Goal: Book appointment/travel/reservation

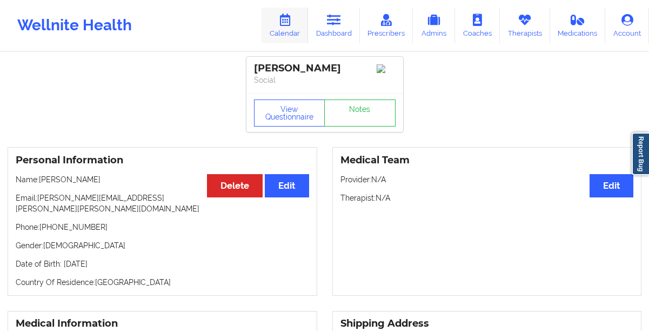
click at [288, 24] on icon at bounding box center [285, 20] width 14 height 12
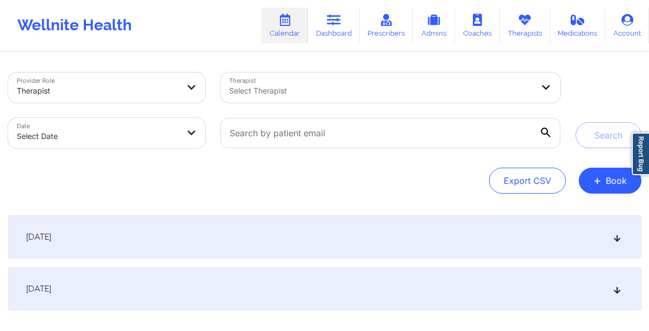
click at [273, 82] on div "Select Therapist" at bounding box center [377, 87] width 314 height 30
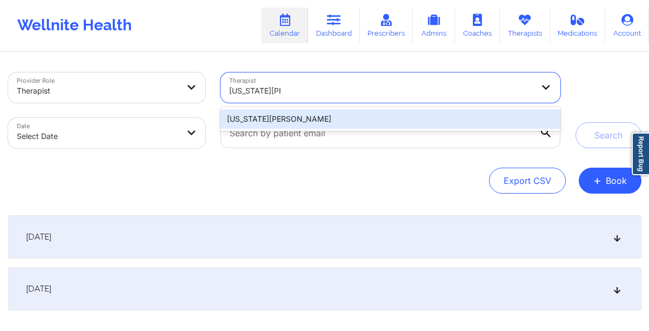
type input "virginia gibala"
select select "2025-8"
select select "2025-9"
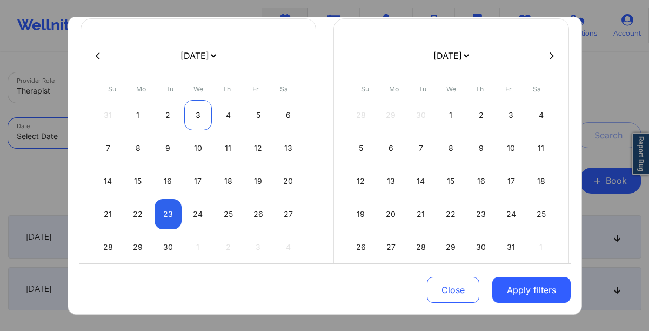
scroll to position [72, 0]
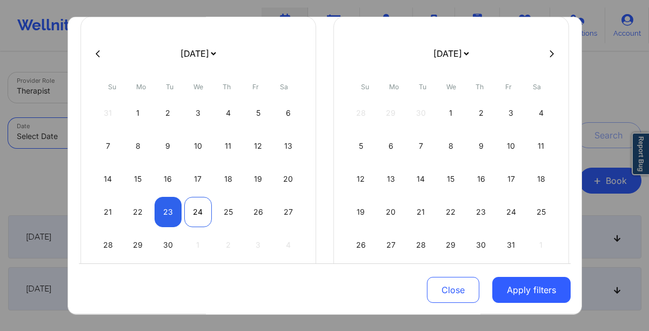
click at [193, 215] on div "24" at bounding box center [198, 212] width 28 height 30
select select "2025-8"
select select "2025-9"
select select "2025-8"
select select "2025-9"
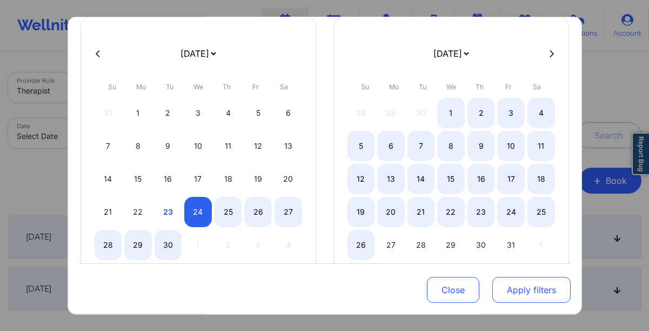
click at [518, 289] on button "Apply filters" at bounding box center [531, 290] width 78 height 26
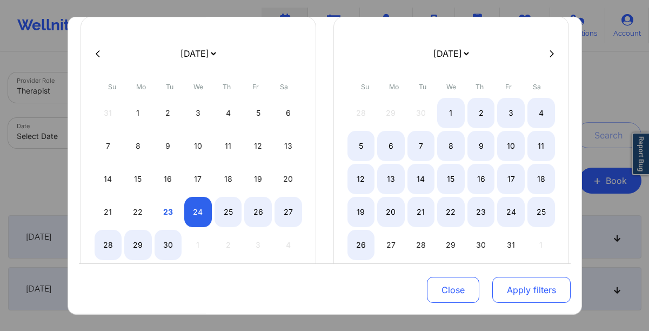
click at [518, 289] on button "Apply filters" at bounding box center [531, 290] width 78 height 26
select select "2025-8"
select select "2025-9"
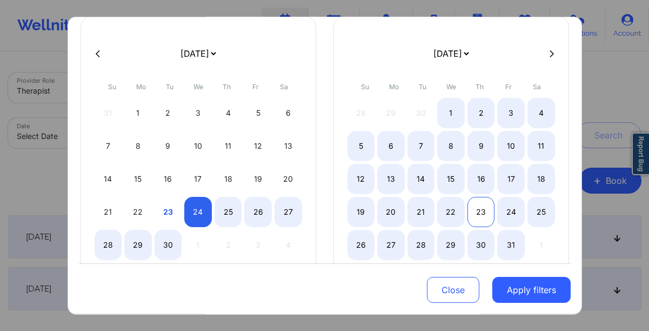
select select "2025-8"
select select "2025-9"
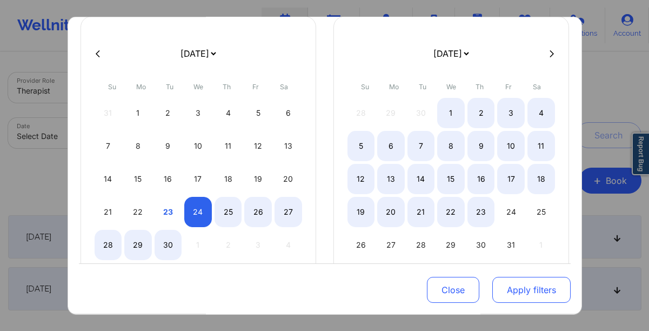
click at [504, 286] on button "Apply filters" at bounding box center [531, 290] width 78 height 26
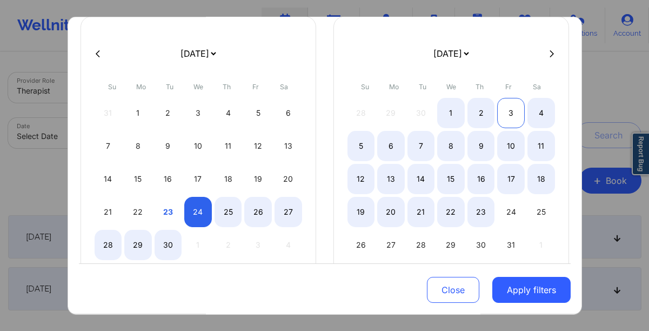
select select "2025-8"
select select "2025-9"
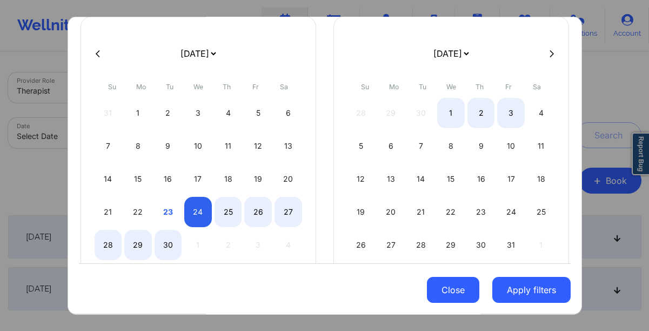
select select "2025-8"
select select "2025-9"
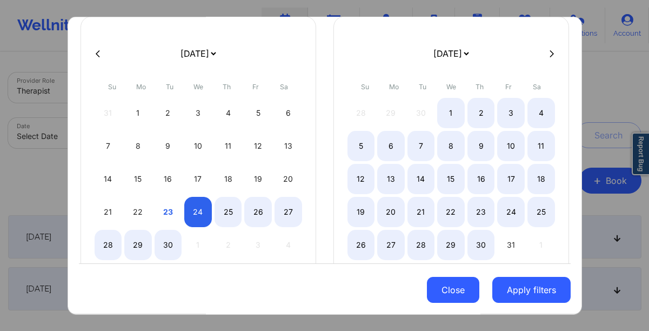
click at [451, 289] on button "Close" at bounding box center [453, 290] width 52 height 26
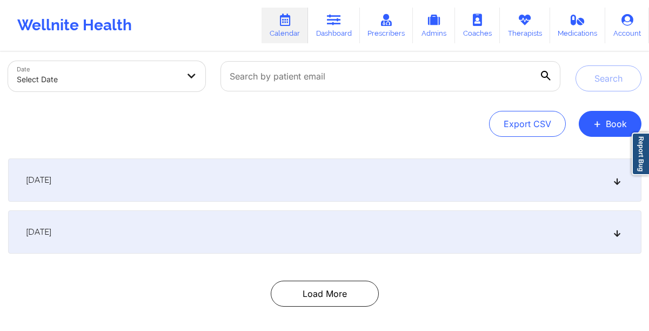
scroll to position [77, 0]
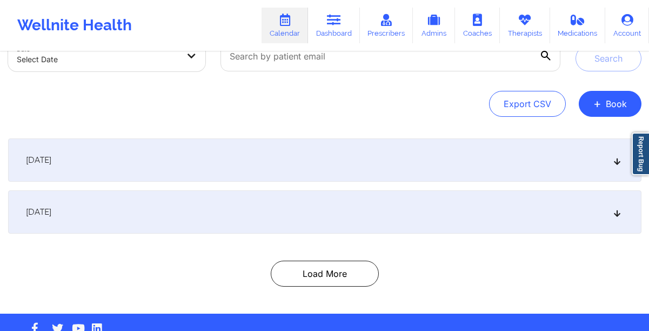
click at [217, 222] on div "September 23, 2025" at bounding box center [324, 211] width 633 height 43
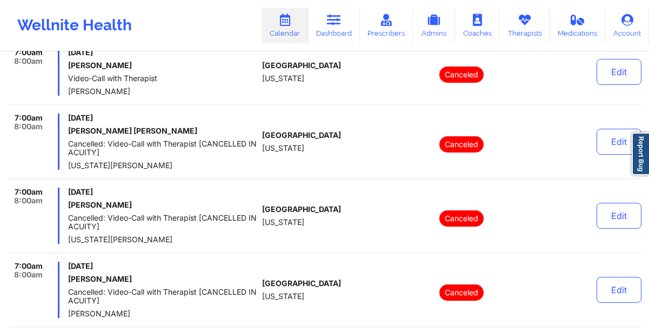
scroll to position [780, 0]
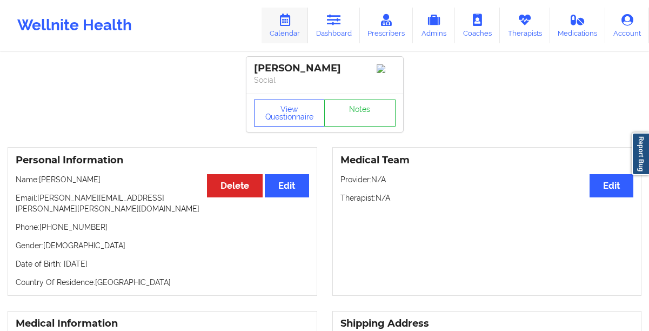
click at [279, 36] on link "Calendar" at bounding box center [284, 26] width 46 height 36
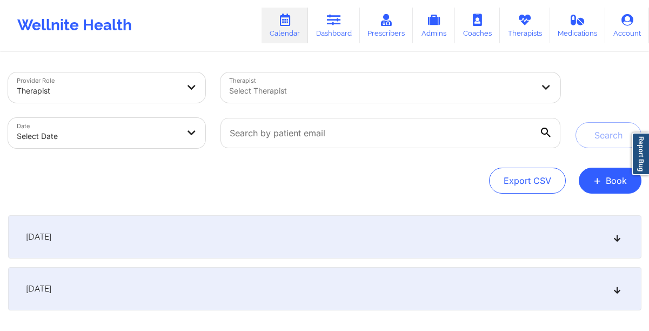
click at [287, 100] on div "Select Therapist" at bounding box center [377, 87] width 314 height 30
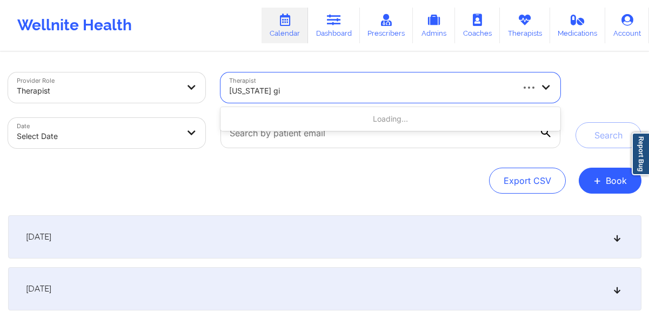
type input "virginia gibALA"
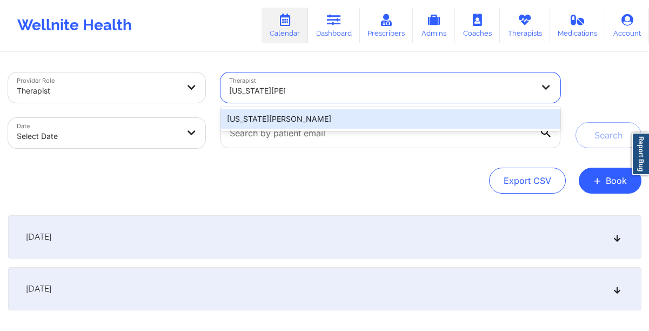
click at [329, 118] on div "Virginia Gibala" at bounding box center [389, 118] width 339 height 19
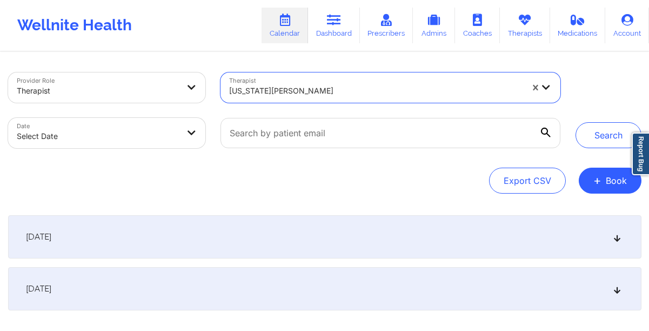
select select "2025-8"
select select "2025-9"
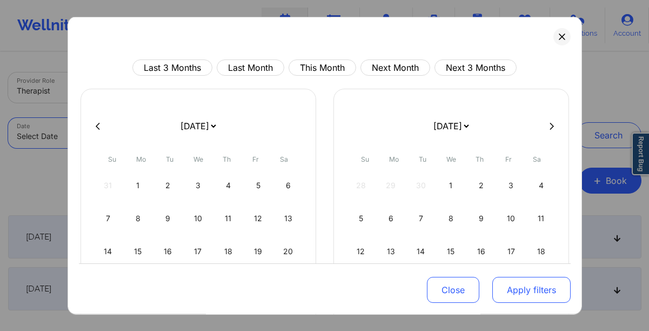
click at [517, 287] on button "Apply filters" at bounding box center [531, 290] width 78 height 26
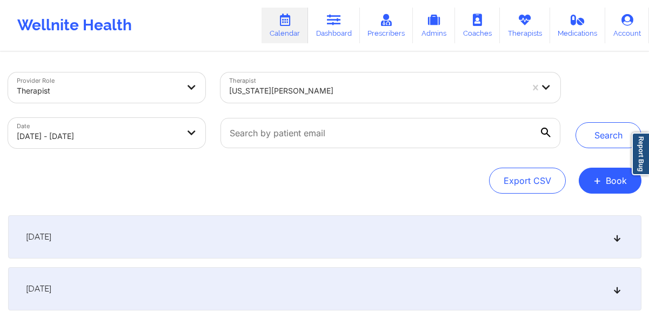
select select "2025-8"
select select "2025-9"
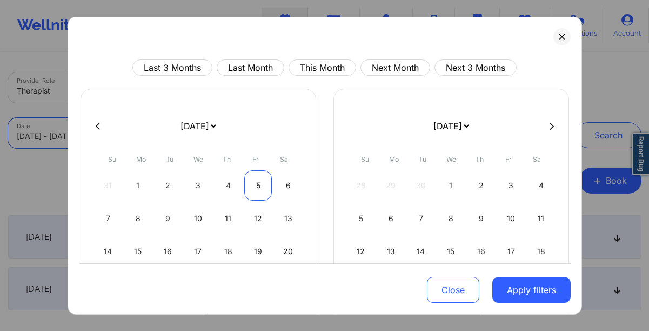
scroll to position [84, 0]
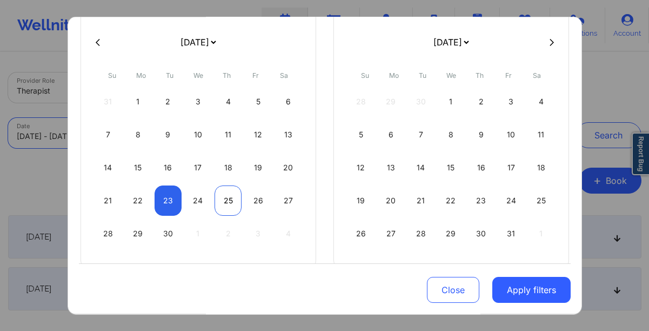
click at [218, 208] on div "25" at bounding box center [228, 200] width 28 height 30
select select "2025-8"
select select "2025-9"
click at [222, 206] on div "25" at bounding box center [228, 200] width 28 height 30
select select "2025-8"
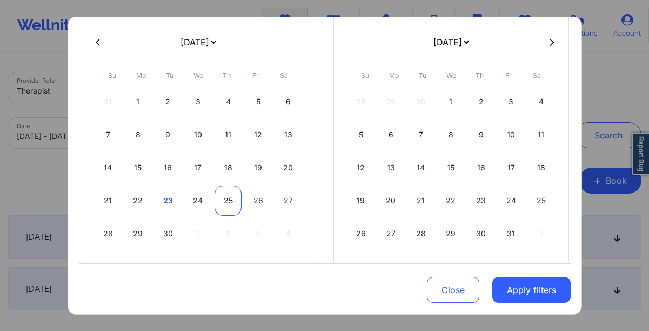
select select "2025-9"
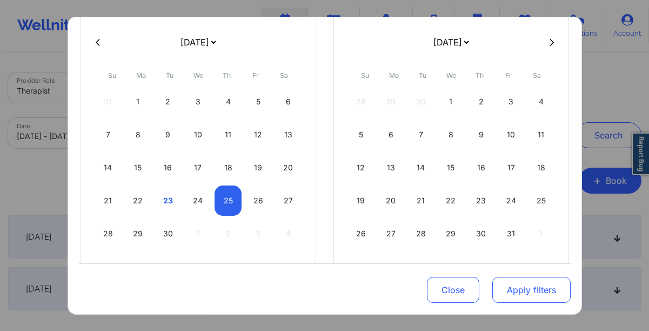
click at [515, 298] on button "Apply filters" at bounding box center [531, 290] width 78 height 26
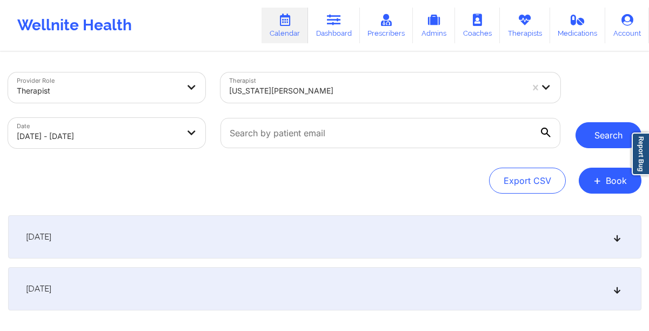
click at [594, 140] on button "Search" at bounding box center [608, 135] width 66 height 26
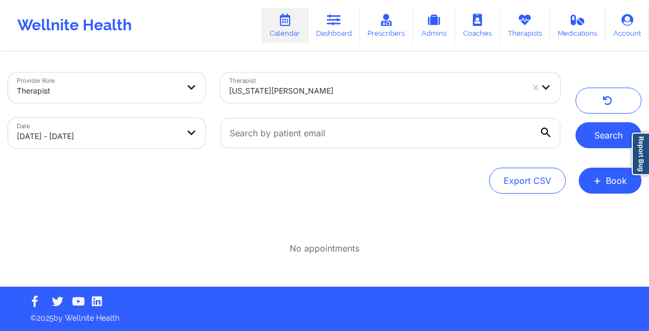
click at [598, 137] on button "Search" at bounding box center [608, 135] width 66 height 26
select select "2025-8"
select select "2025-9"
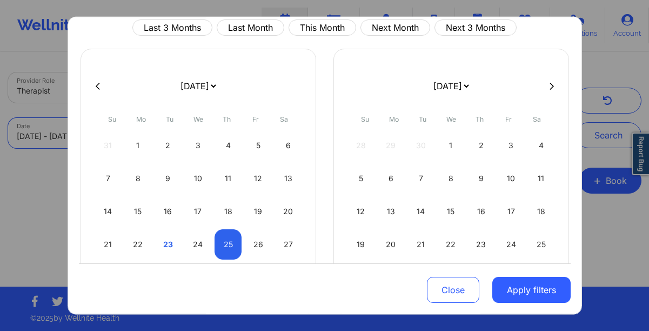
scroll to position [48, 0]
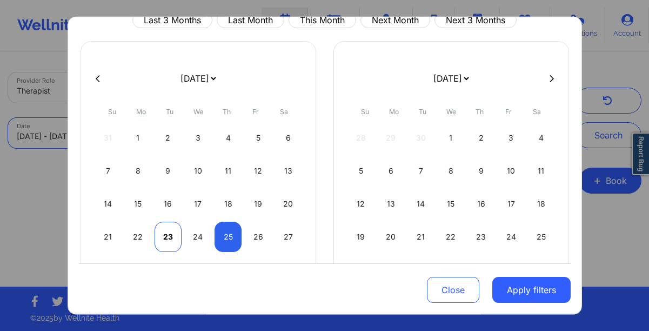
click at [158, 234] on div "23" at bounding box center [168, 236] width 28 height 30
select select "2025-8"
select select "2025-9"
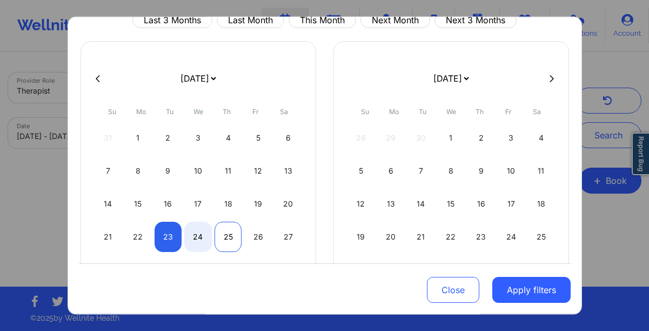
select select "2025-8"
select select "2025-9"
click at [218, 239] on div "25" at bounding box center [228, 236] width 28 height 30
select select "2025-8"
select select "2025-9"
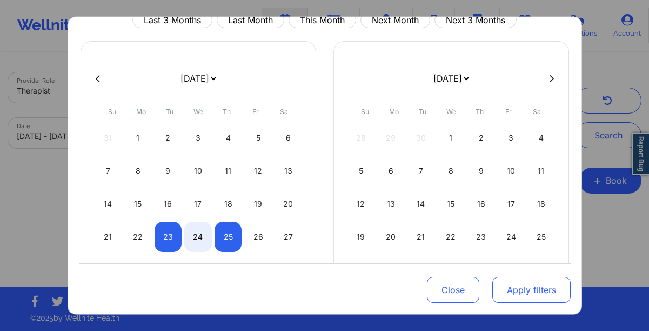
click at [522, 297] on button "Apply filters" at bounding box center [531, 290] width 78 height 26
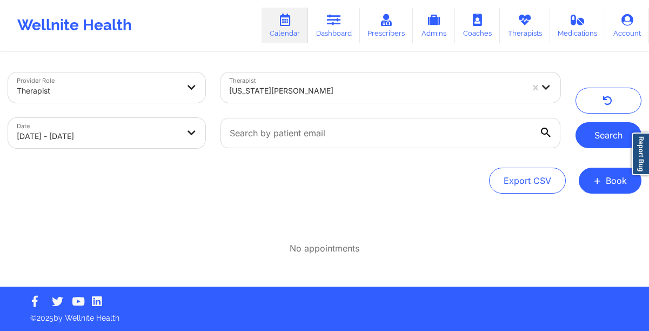
click at [596, 142] on button "Search" at bounding box center [608, 135] width 66 height 26
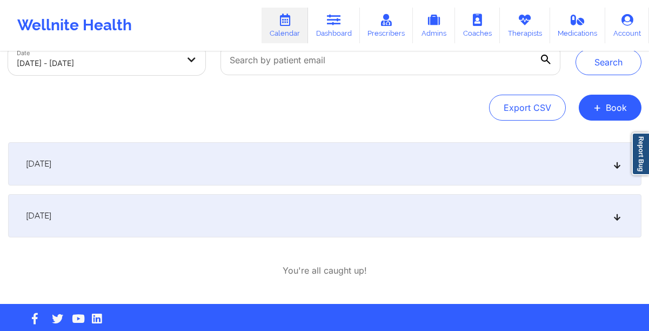
scroll to position [73, 0]
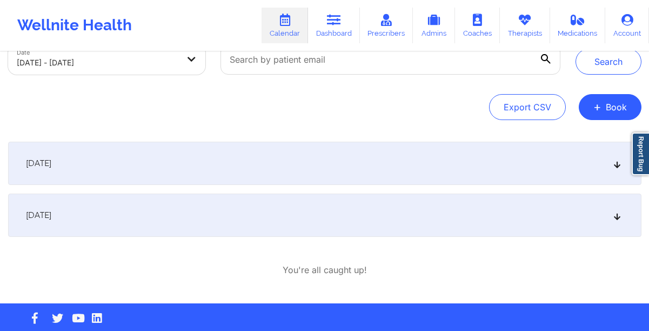
click at [304, 230] on div "September 24, 2025" at bounding box center [324, 214] width 633 height 43
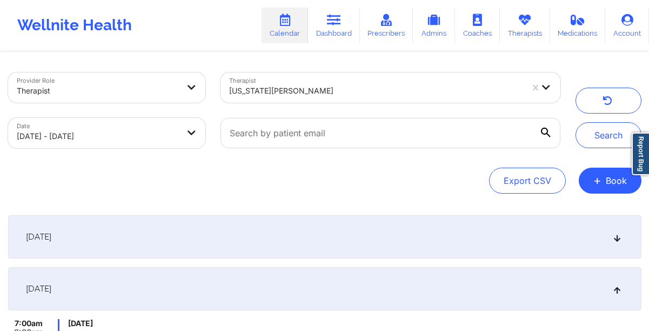
scroll to position [0, 0]
select select "2025-8"
select select "2025-9"
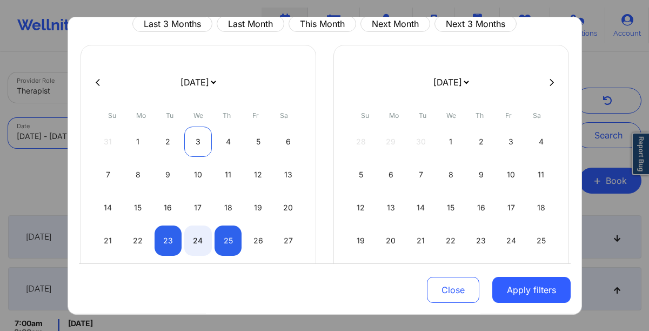
scroll to position [42, 0]
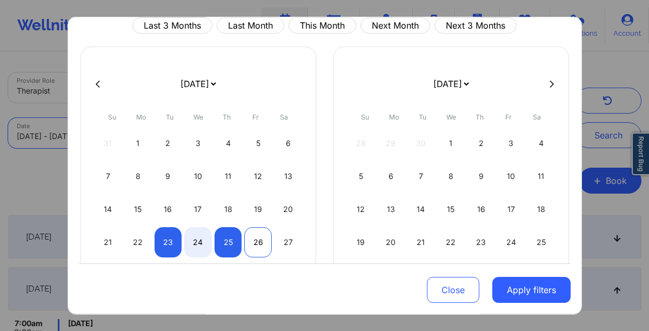
click at [258, 235] on div "26" at bounding box center [258, 242] width 28 height 30
select select "2025-8"
select select "2025-9"
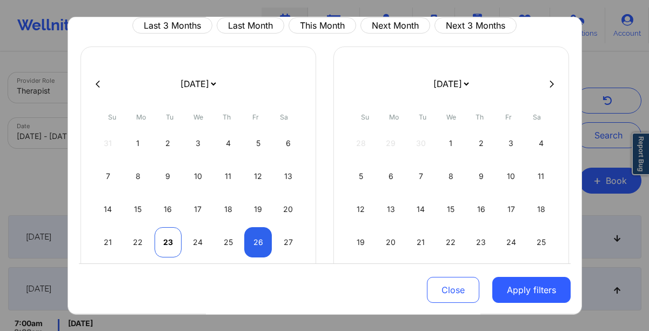
select select "2025-8"
select select "2025-9"
select select "2025-8"
select select "2025-9"
click at [163, 236] on div "23" at bounding box center [168, 242] width 28 height 30
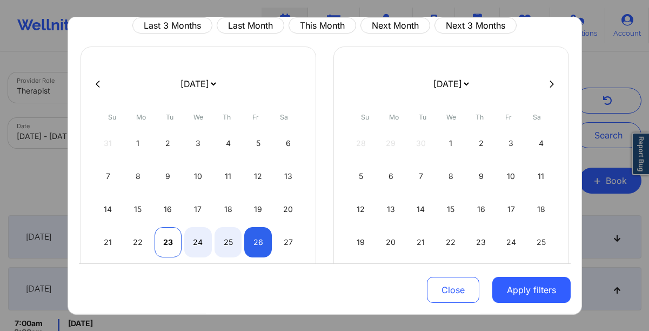
select select "2025-8"
select select "2025-9"
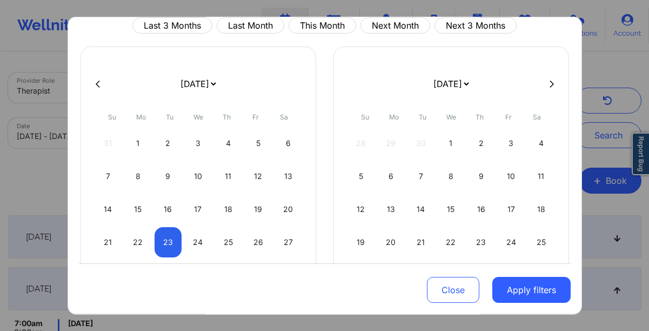
select select "2025-8"
select select "2025-9"
select select "2025-8"
select select "2025-9"
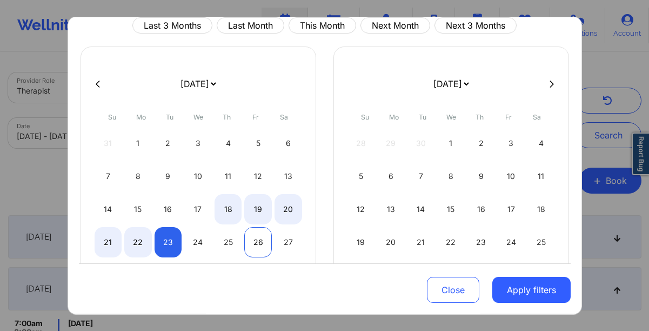
select select "2025-8"
select select "2025-9"
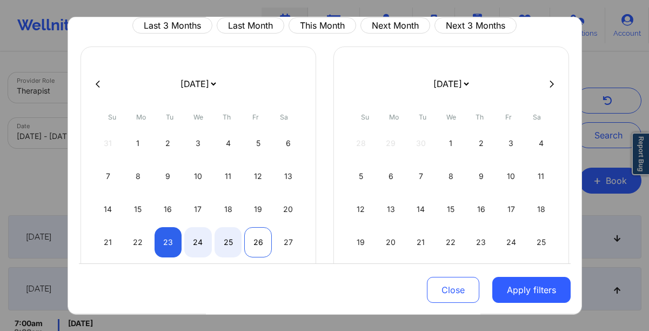
click at [253, 247] on div "26" at bounding box center [258, 242] width 28 height 30
select select "2025-8"
select select "2025-9"
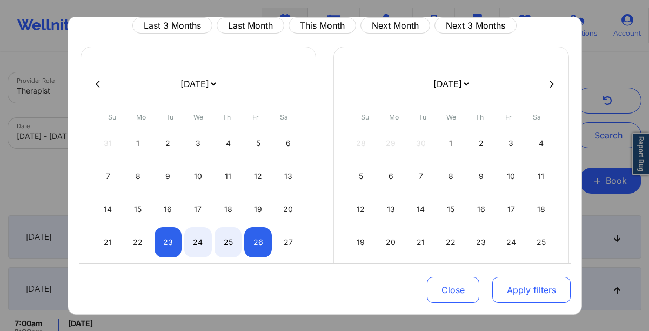
click at [522, 301] on button "Apply filters" at bounding box center [531, 290] width 78 height 26
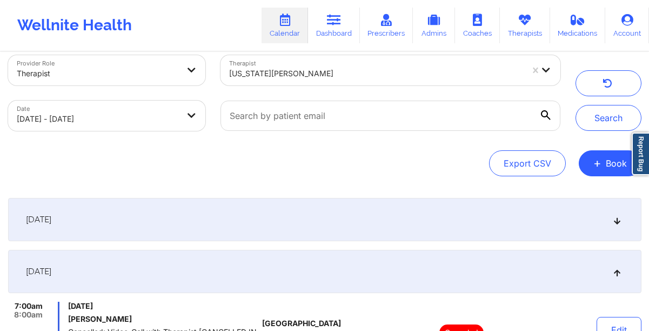
scroll to position [0, 0]
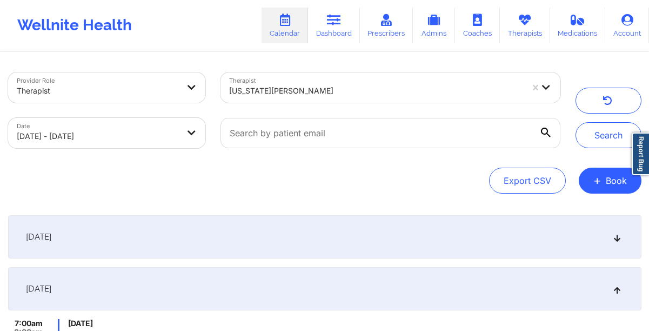
click at [615, 288] on icon at bounding box center [616, 289] width 9 height 8
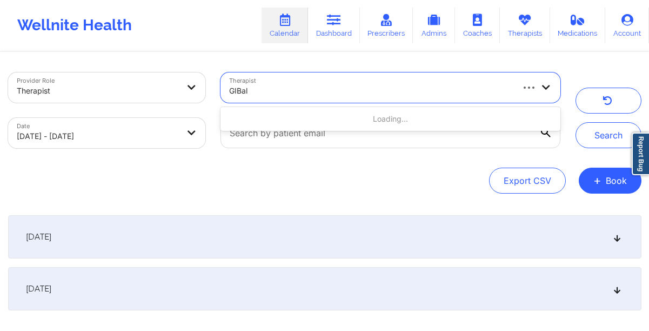
type input "GIBala"
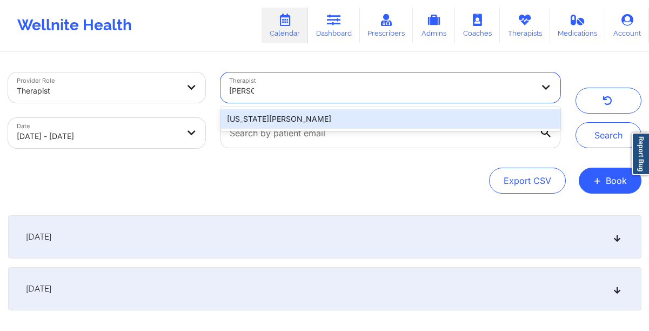
click at [447, 118] on div "Virginia Gibala" at bounding box center [389, 118] width 339 height 19
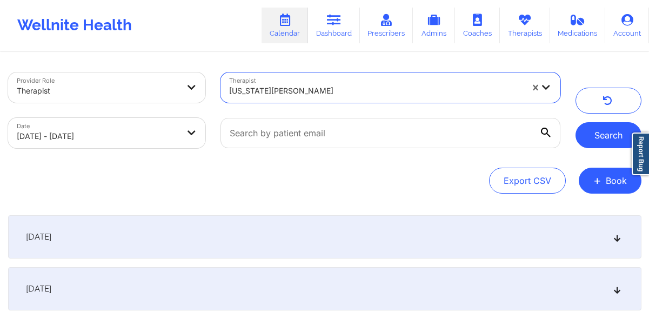
click at [594, 134] on button "Search" at bounding box center [608, 135] width 66 height 26
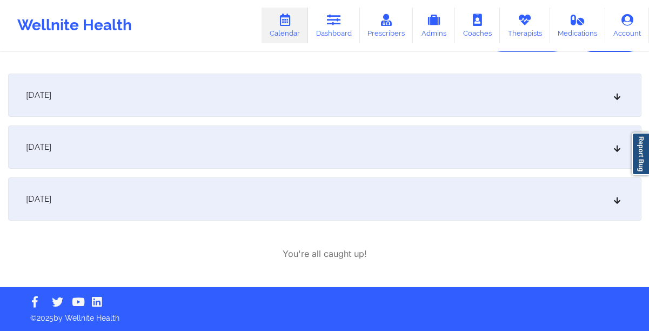
scroll to position [141, 0]
click at [321, 191] on div "September 25, 2025" at bounding box center [324, 198] width 633 height 43
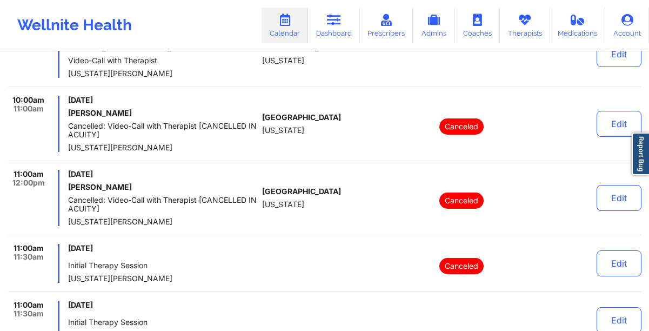
scroll to position [886, 0]
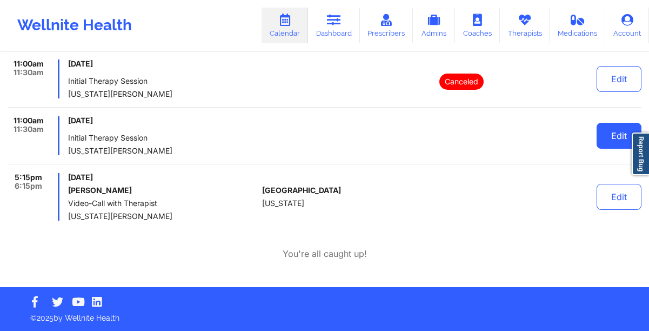
click at [603, 138] on button "Edit" at bounding box center [618, 136] width 45 height 26
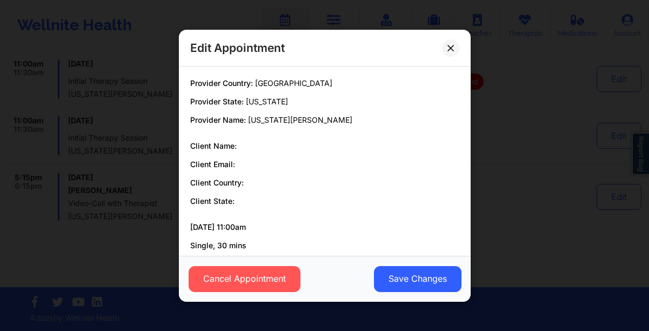
scroll to position [21, 0]
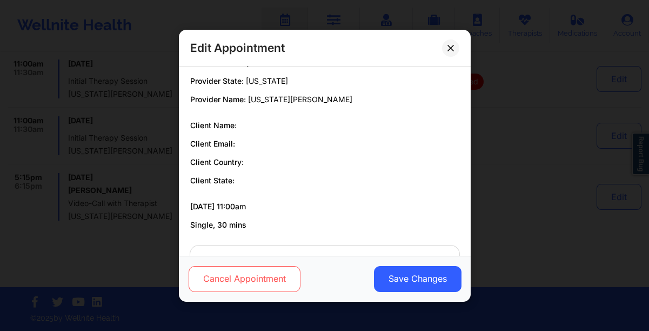
click at [248, 280] on button "Cancel Appointment" at bounding box center [244, 278] width 112 height 26
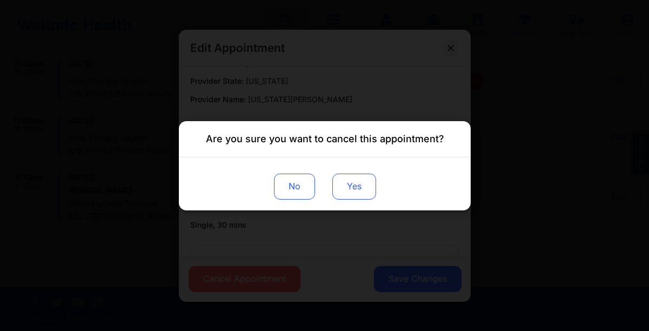
click at [343, 194] on button "Yes" at bounding box center [354, 186] width 44 height 26
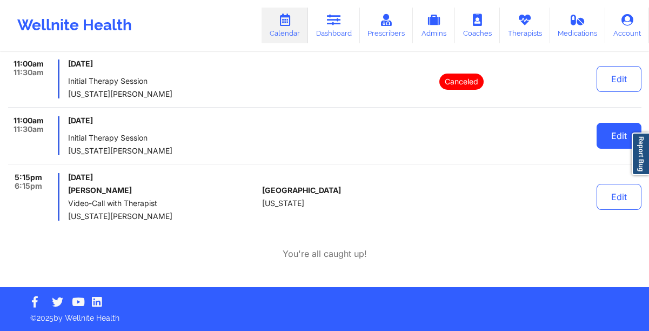
click at [608, 139] on button "Edit" at bounding box center [618, 136] width 45 height 26
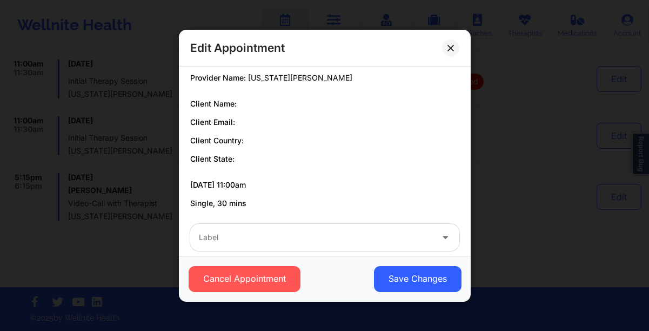
scroll to position [56, 0]
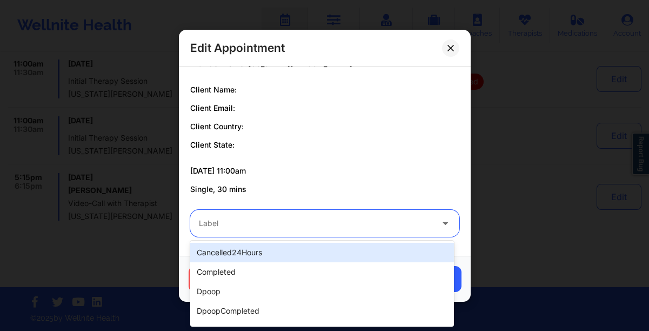
click at [261, 225] on div at bounding box center [315, 223] width 233 height 13
click at [280, 165] on p "09/25/2025 11:00am" at bounding box center [324, 170] width 269 height 11
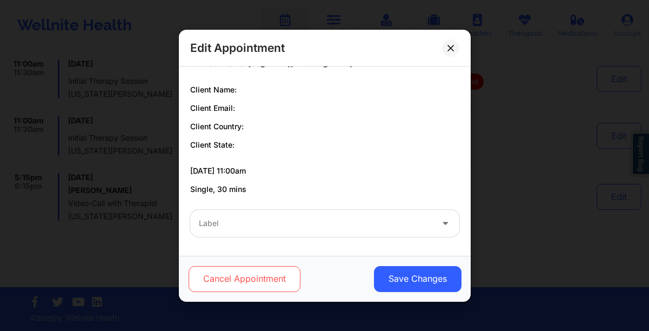
click at [261, 277] on button "Cancel Appointment" at bounding box center [244, 278] width 112 height 26
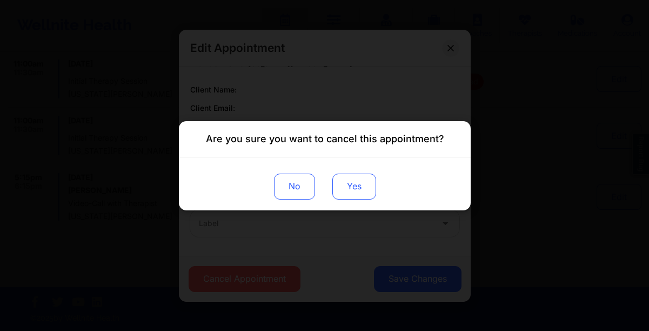
click at [346, 191] on button "Yes" at bounding box center [354, 186] width 44 height 26
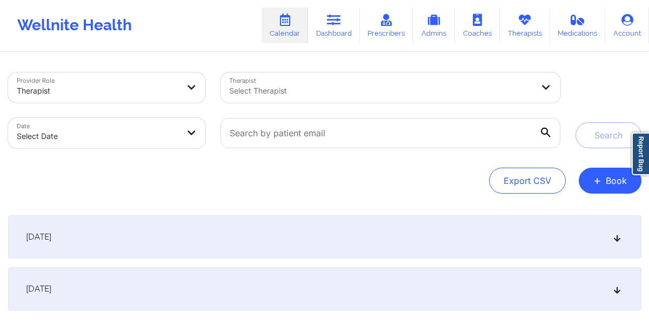
click at [389, 94] on div at bounding box center [381, 90] width 304 height 13
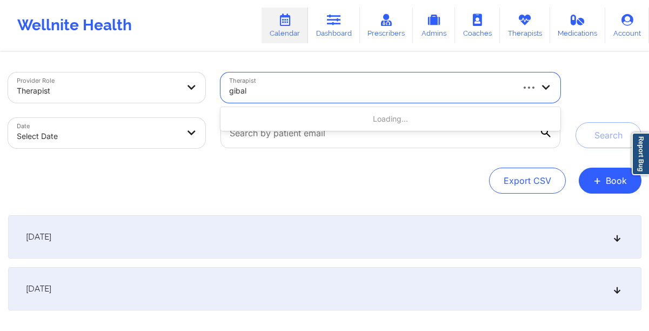
type input "gibala"
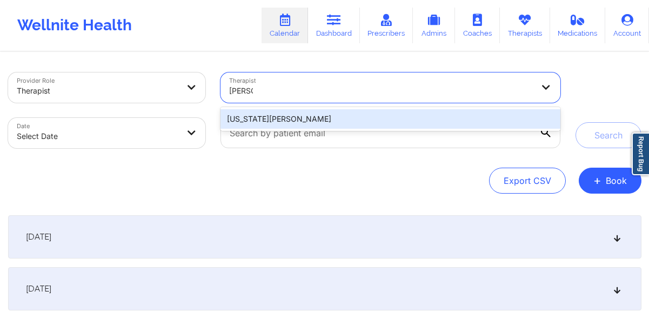
click at [310, 117] on div "Virginia Gibala" at bounding box center [389, 118] width 339 height 19
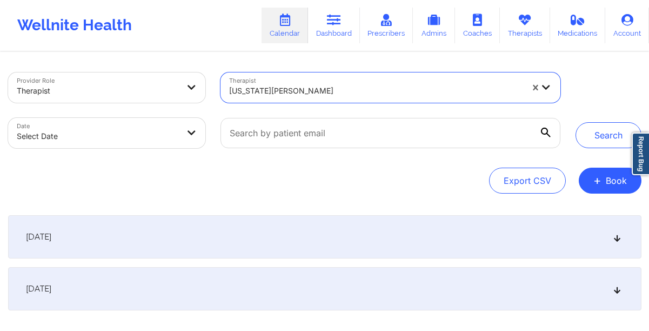
select select "2025-8"
select select "2025-9"
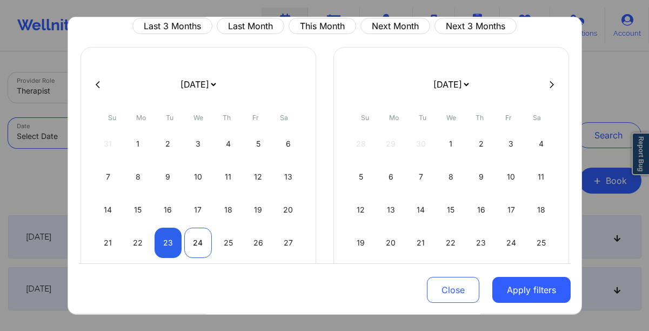
scroll to position [43, 0]
click at [229, 244] on div "25" at bounding box center [228, 241] width 28 height 30
select select "2025-8"
select select "2025-9"
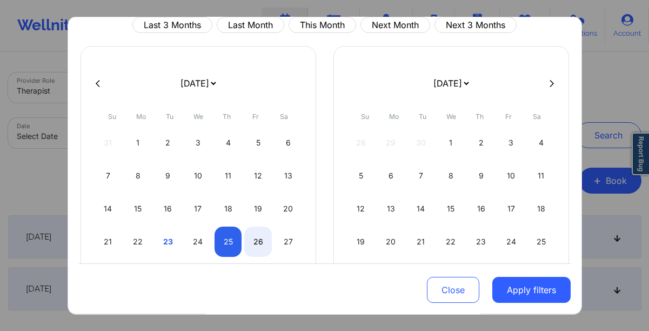
select select "2025-8"
select select "2025-9"
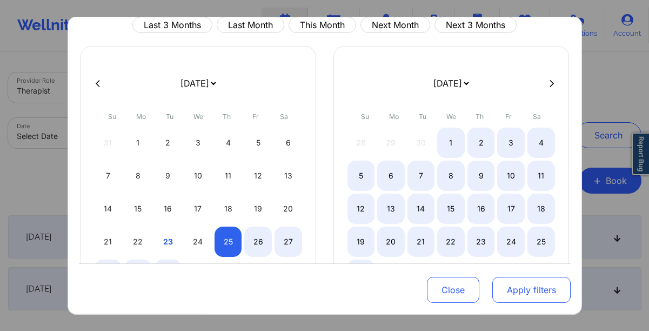
click at [498, 288] on button "Apply filters" at bounding box center [531, 290] width 78 height 26
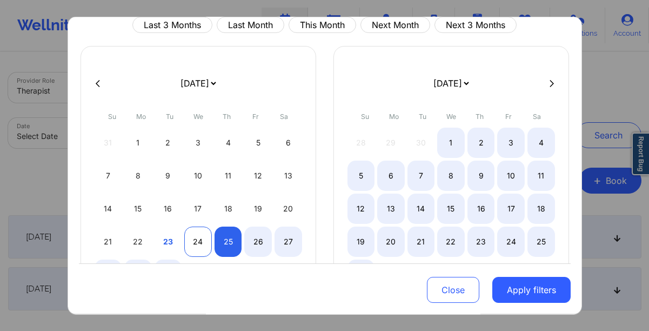
select select "2025-8"
select select "2025-9"
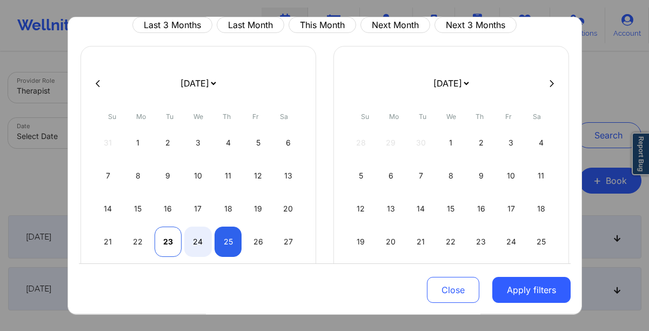
select select "2025-8"
select select "2025-9"
click at [161, 239] on div "23" at bounding box center [168, 241] width 28 height 30
select select "2025-8"
select select "2025-9"
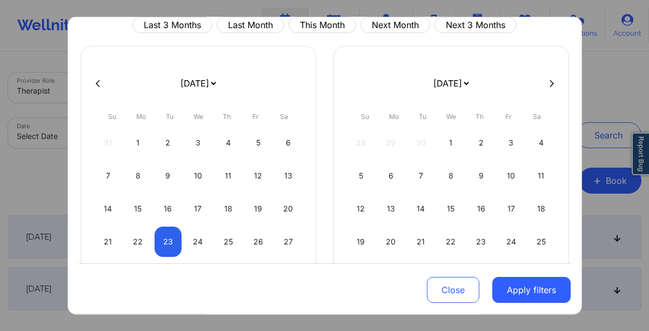
select select "2025-8"
select select "2025-9"
select select "2025-8"
select select "2025-9"
click at [228, 244] on div "25" at bounding box center [228, 241] width 28 height 30
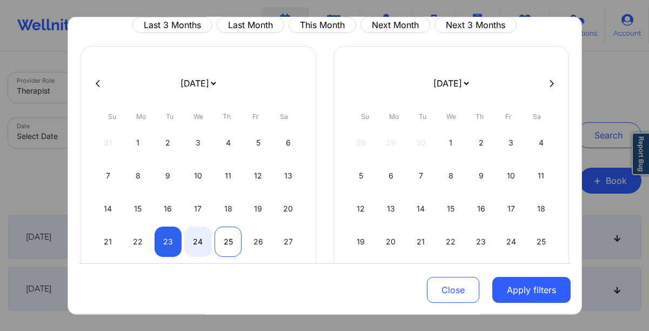
select select "2025-8"
select select "2025-9"
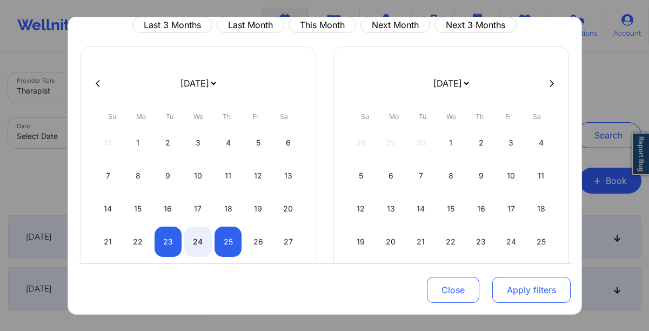
click at [527, 300] on button "Apply filters" at bounding box center [531, 290] width 78 height 26
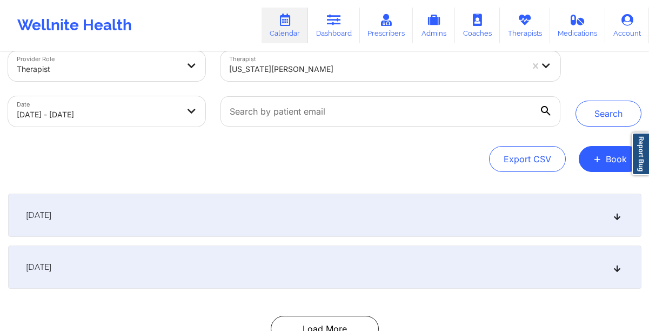
scroll to position [15, 0]
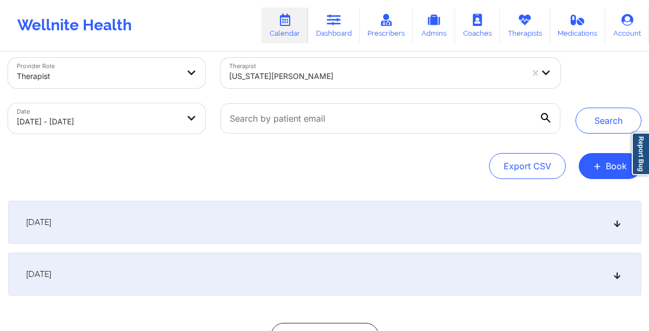
select select "2025-8"
select select "2025-9"
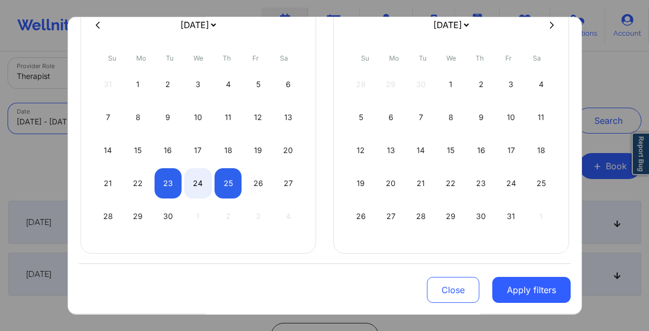
scroll to position [102, 0]
click at [171, 187] on div "23" at bounding box center [168, 182] width 28 height 30
select select "2025-8"
select select "2025-9"
select select "2025-8"
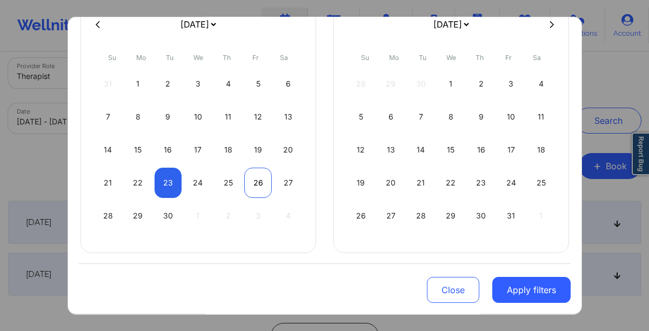
select select "2025-9"
select select "2025-8"
select select "2025-9"
click at [287, 187] on div "27" at bounding box center [288, 182] width 28 height 30
select select "2025-8"
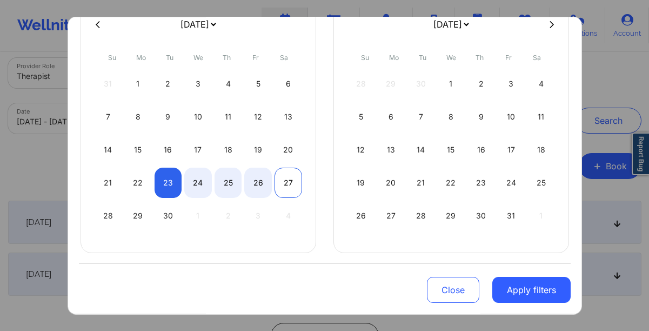
select select "2025-9"
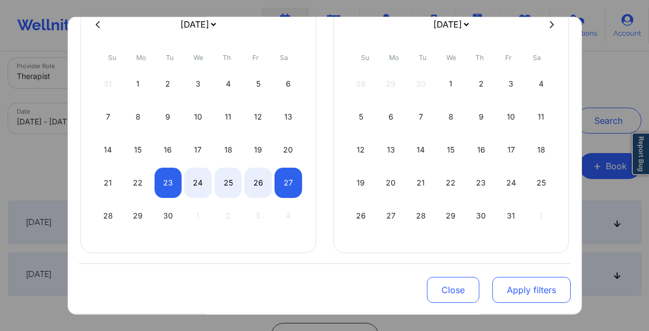
click at [503, 290] on button "Apply filters" at bounding box center [531, 290] width 78 height 26
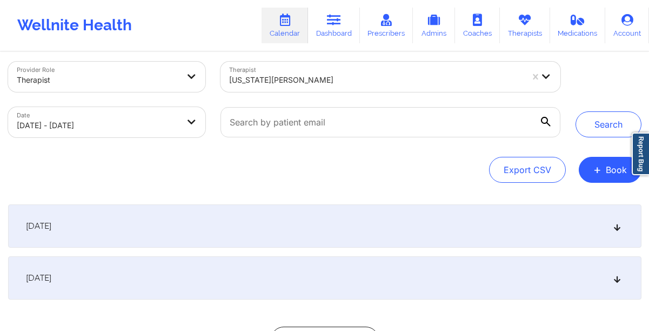
scroll to position [0, 0]
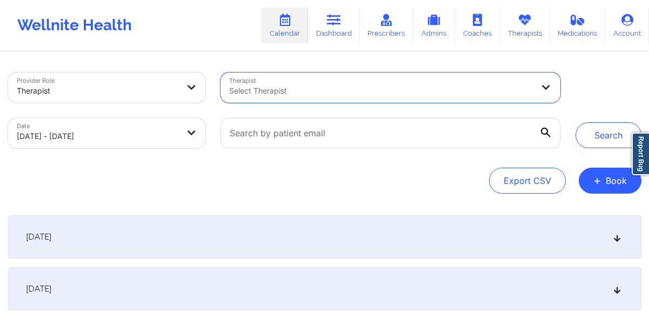
click at [430, 94] on div at bounding box center [381, 90] width 304 height 13
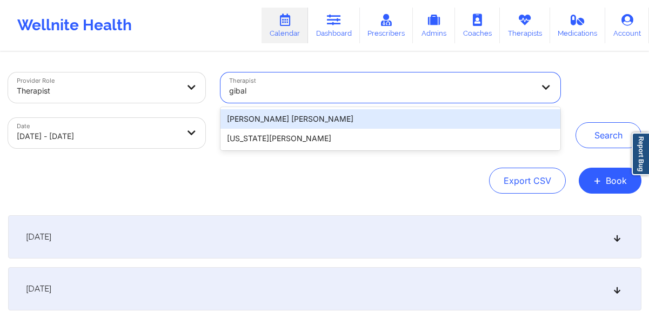
type input "gibala"
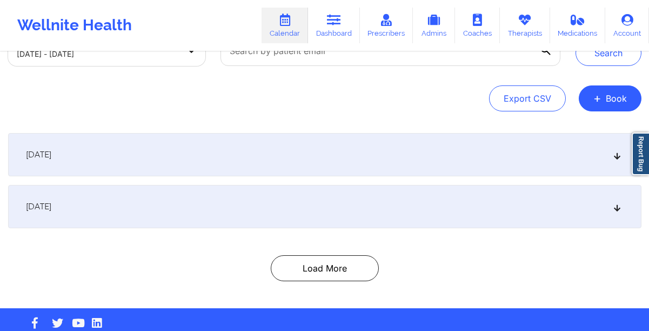
scroll to position [80, 0]
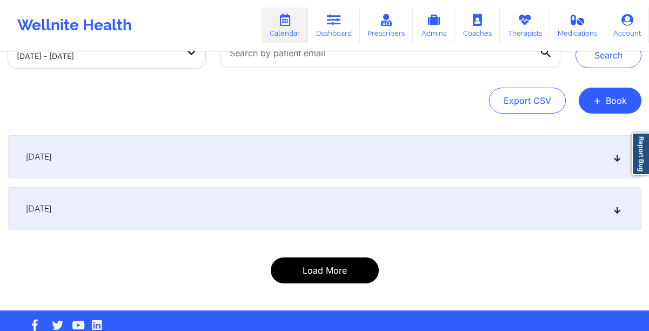
click at [339, 277] on button "Load More" at bounding box center [325, 270] width 108 height 26
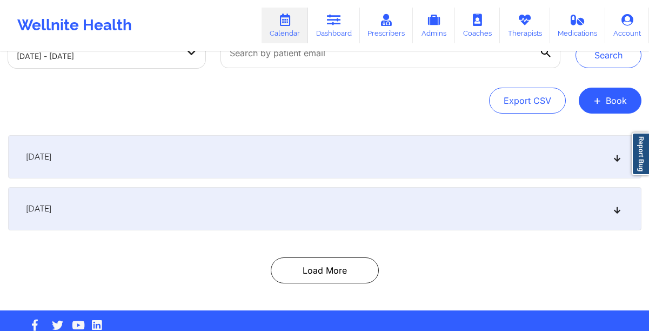
scroll to position [44, 0]
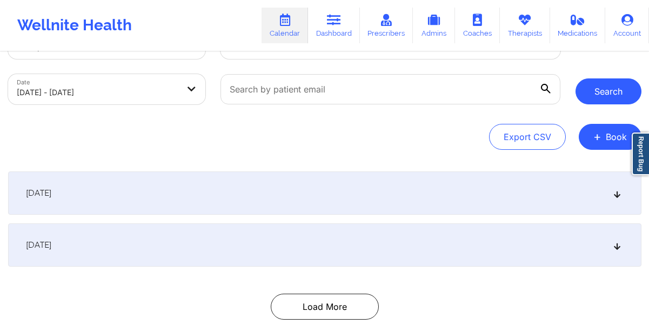
click at [591, 83] on button "Search" at bounding box center [608, 91] width 66 height 26
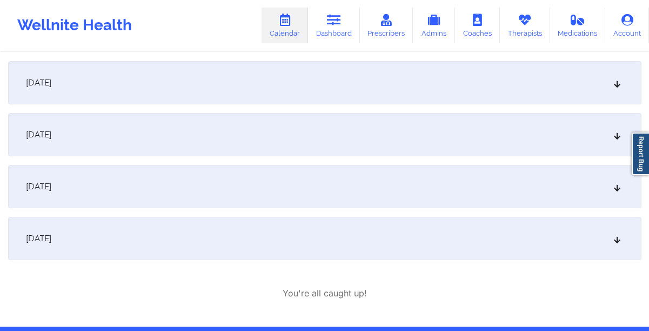
scroll to position [156, 0]
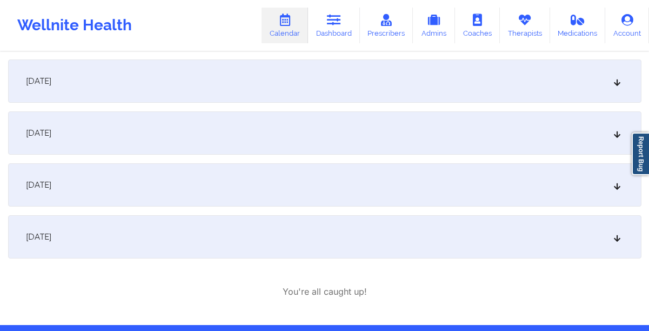
click at [621, 185] on div "September 25, 2025" at bounding box center [324, 184] width 633 height 43
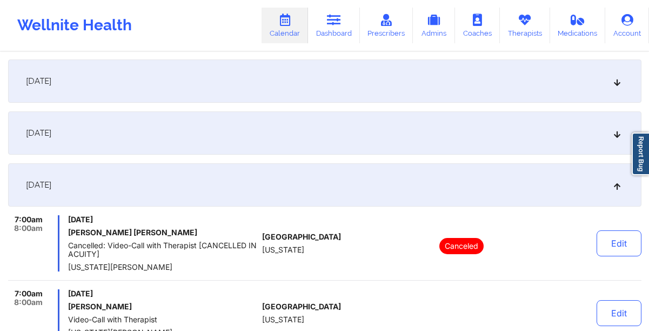
click at [608, 184] on div "September 25, 2025" at bounding box center [324, 184] width 633 height 43
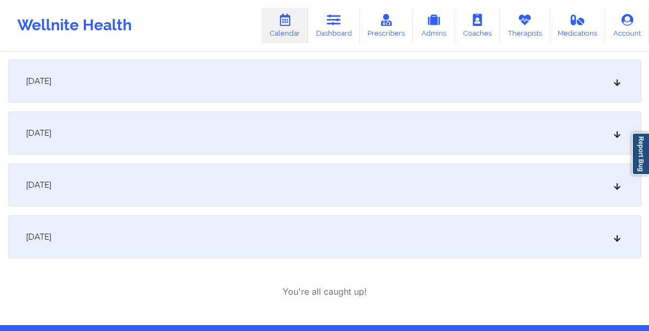
scroll to position [193, 0]
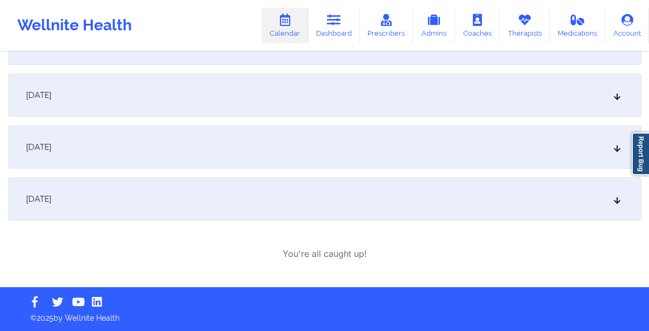
click at [612, 149] on icon at bounding box center [616, 147] width 9 height 8
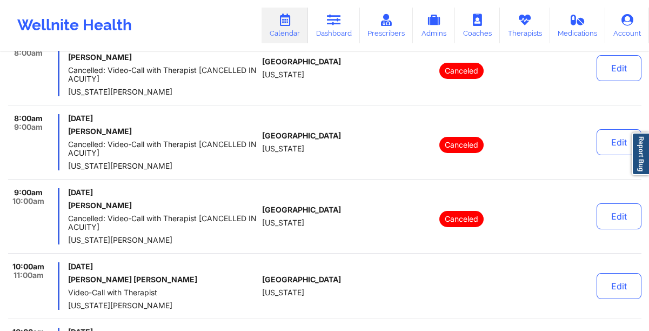
scroll to position [0, 0]
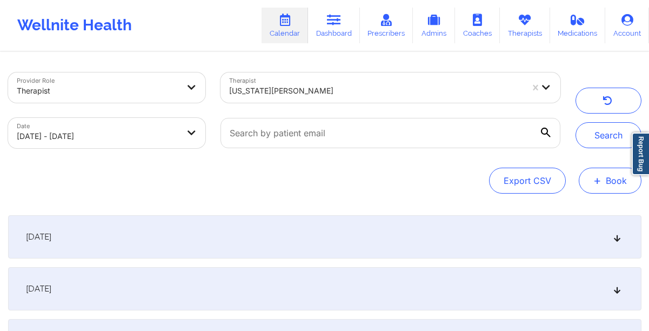
click at [608, 178] on button "+ Book" at bounding box center [609, 180] width 63 height 26
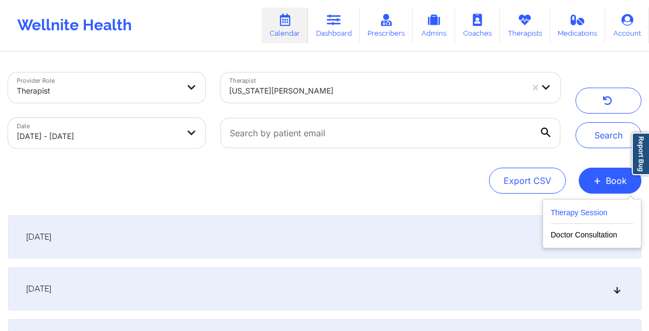
click at [590, 211] on button "Therapy Session" at bounding box center [591, 215] width 83 height 18
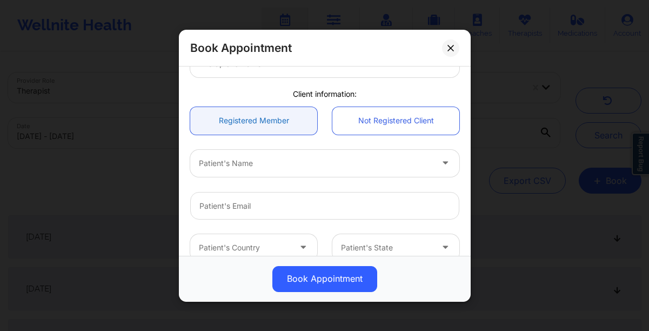
scroll to position [40, 0]
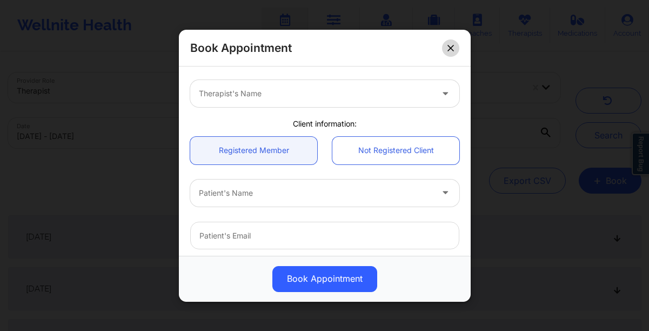
click at [447, 49] on icon at bounding box center [450, 47] width 6 height 6
